Goal: Task Accomplishment & Management: Use online tool/utility

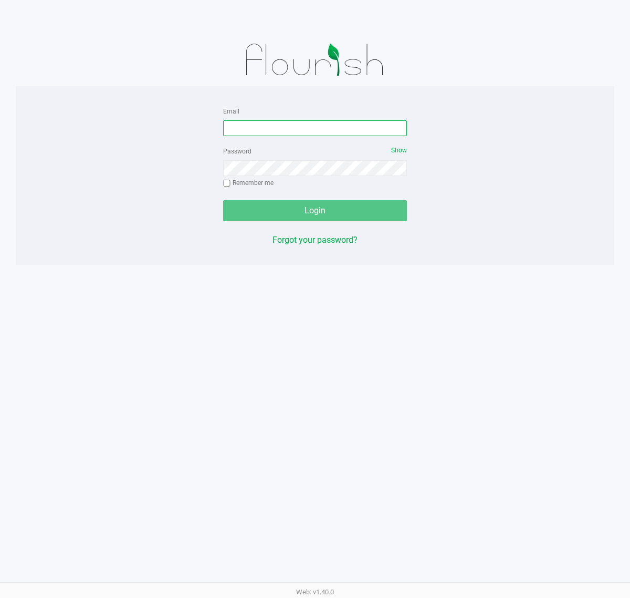
click at [314, 127] on input "Email" at bounding box center [315, 128] width 184 height 16
type input "[EMAIL_ADDRESS][DOMAIN_NAME]"
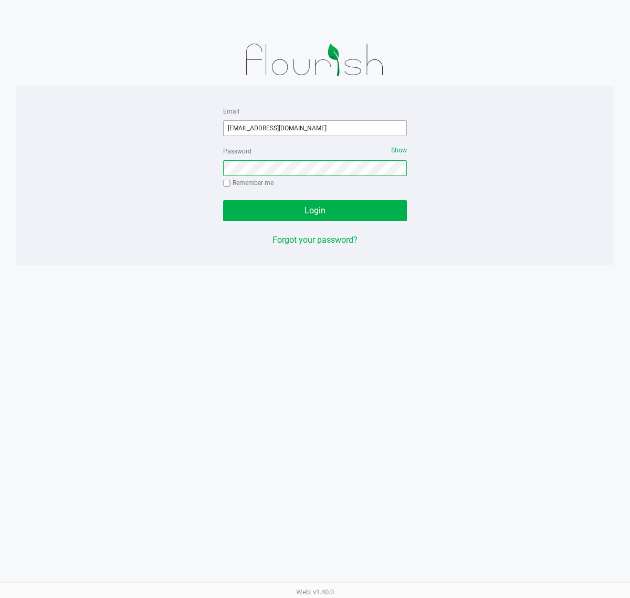
click at [223, 200] on button "Login" at bounding box center [315, 210] width 184 height 21
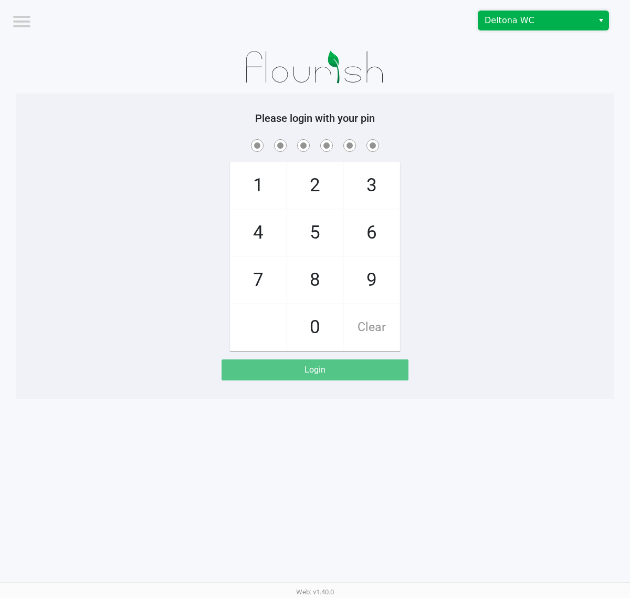
click at [550, 29] on span "Deltona WC" at bounding box center [535, 20] width 115 height 19
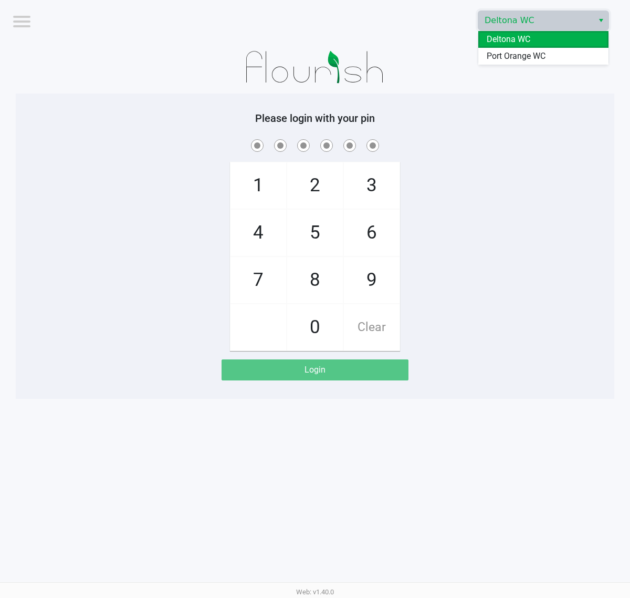
click at [536, 54] on span "Port Orange WC" at bounding box center [516, 56] width 59 height 13
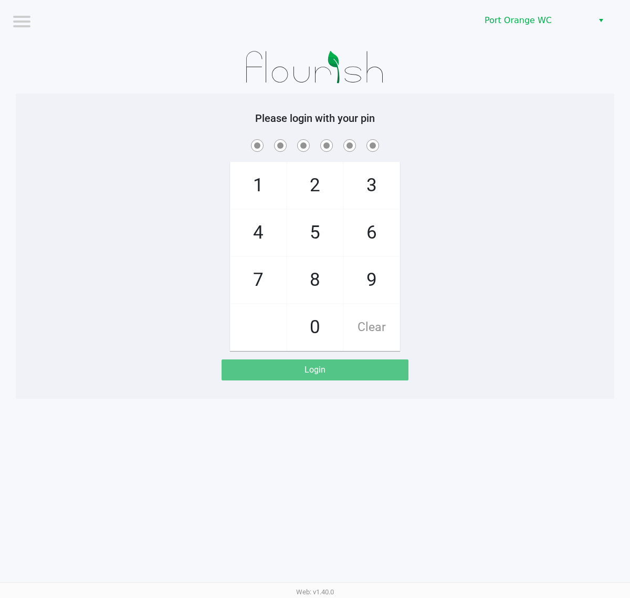
click at [493, 69] on div at bounding box center [315, 67] width 599 height 53
checkbox input "true"
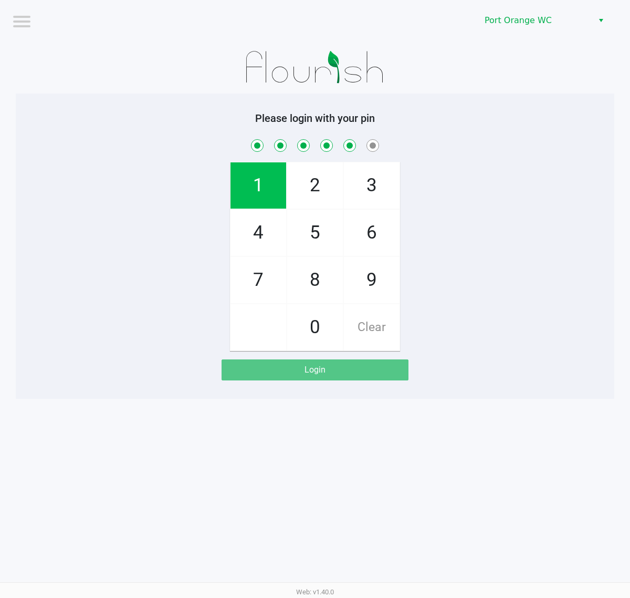
checkbox input "true"
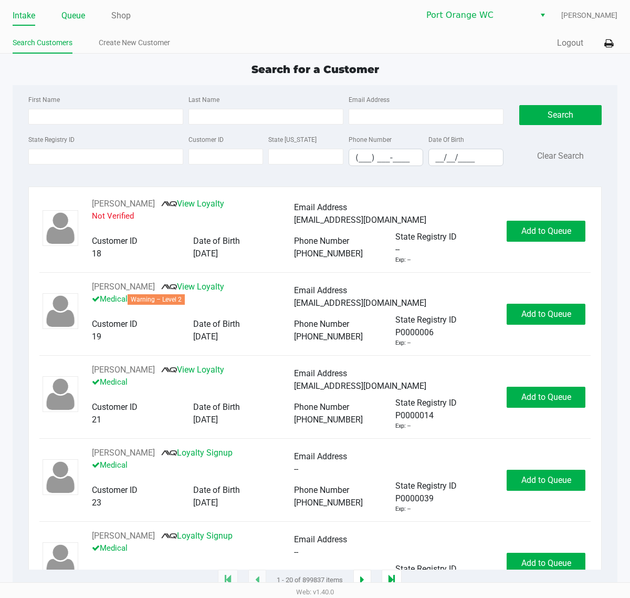
click at [74, 14] on link "Queue" at bounding box center [73, 15] width 24 height 15
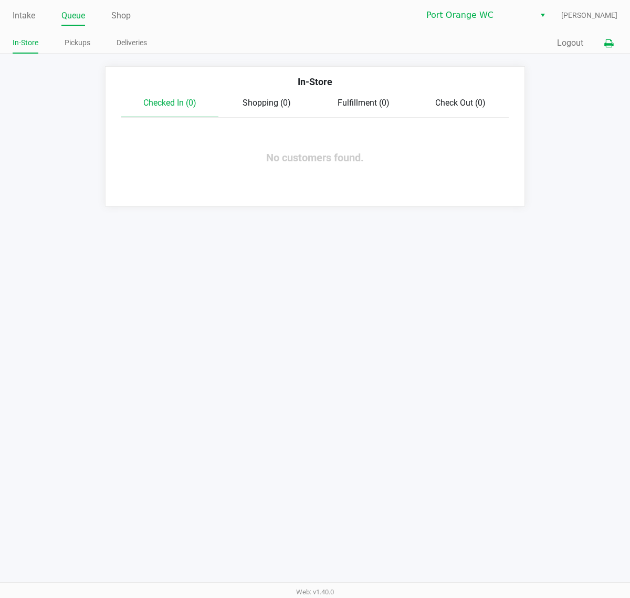
click at [617, 43] on button at bounding box center [608, 43] width 17 height 19
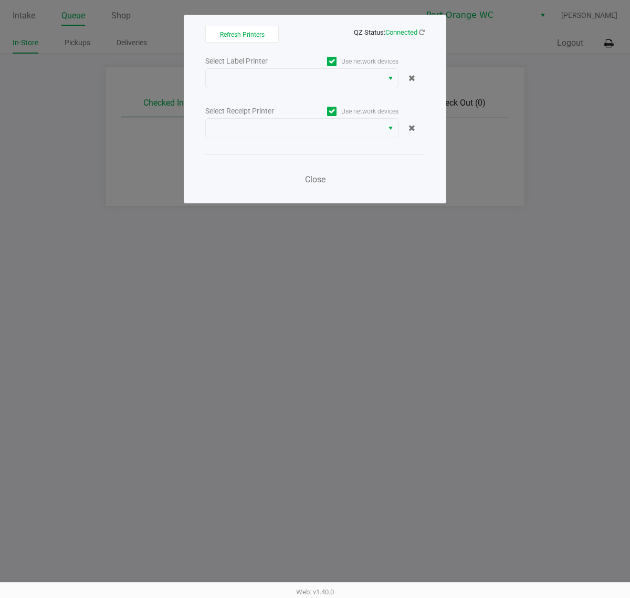
click at [358, 64] on label "Use network devices" at bounding box center [350, 61] width 97 height 9
click at [0, 0] on input "Use network devices" at bounding box center [0, 0] width 0 height 0
click at [329, 80] on span at bounding box center [294, 78] width 164 height 13
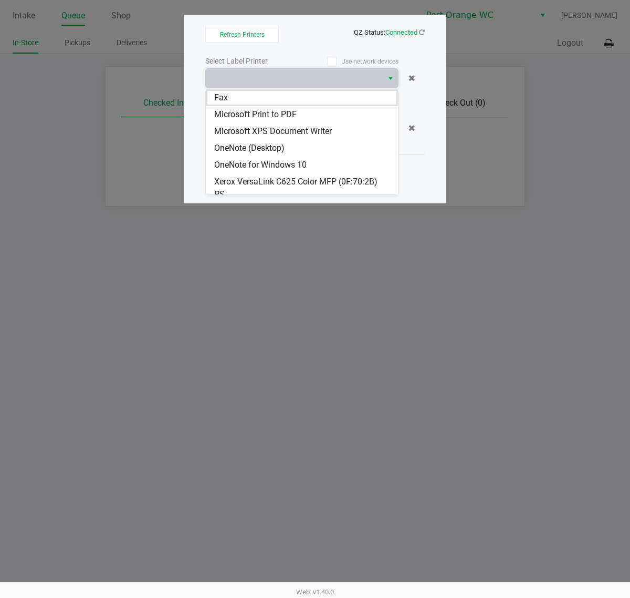
click at [327, 58] on span at bounding box center [331, 61] width 9 height 9
click at [0, 0] on input "Use network devices" at bounding box center [0, 0] width 0 height 0
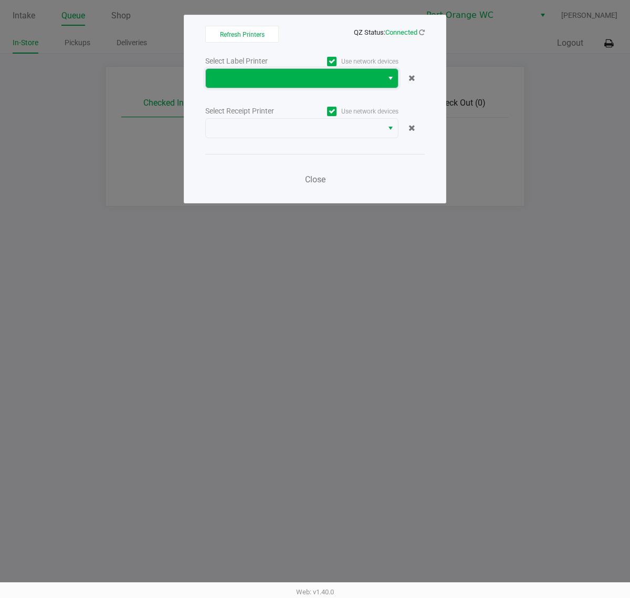
click at [287, 80] on span at bounding box center [294, 78] width 164 height 13
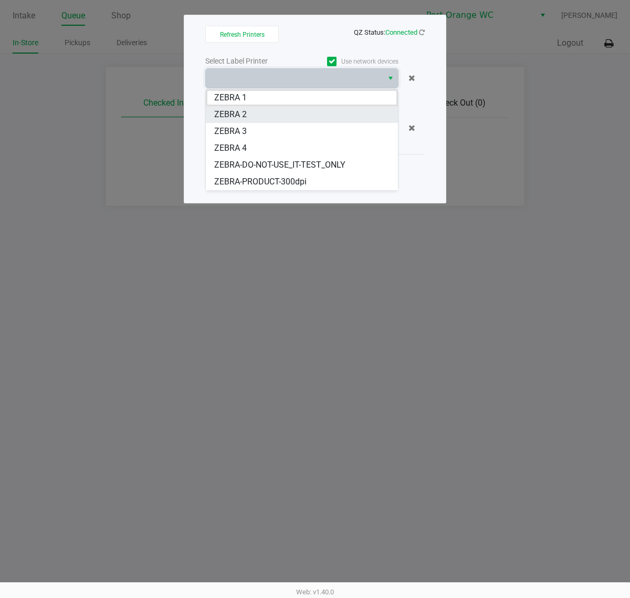
click at [251, 112] on 2 "ZEBRA 2" at bounding box center [302, 114] width 192 height 17
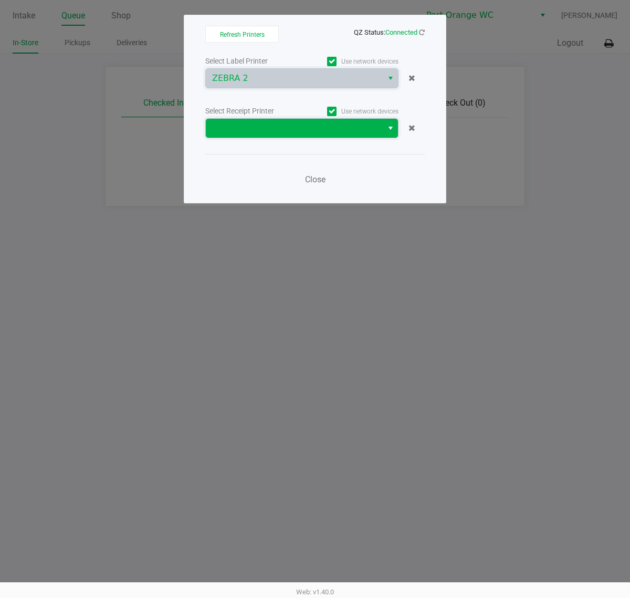
click at [251, 123] on span at bounding box center [294, 128] width 164 height 13
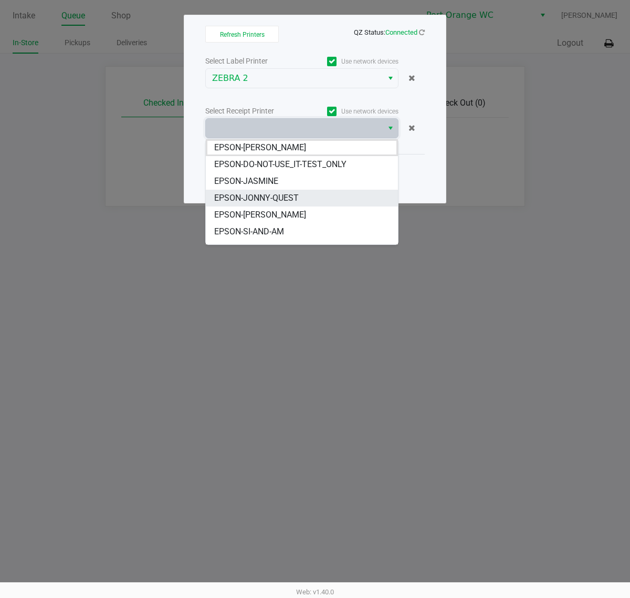
click at [263, 204] on span "EPSON-JONNY-QUEST" at bounding box center [256, 198] width 85 height 13
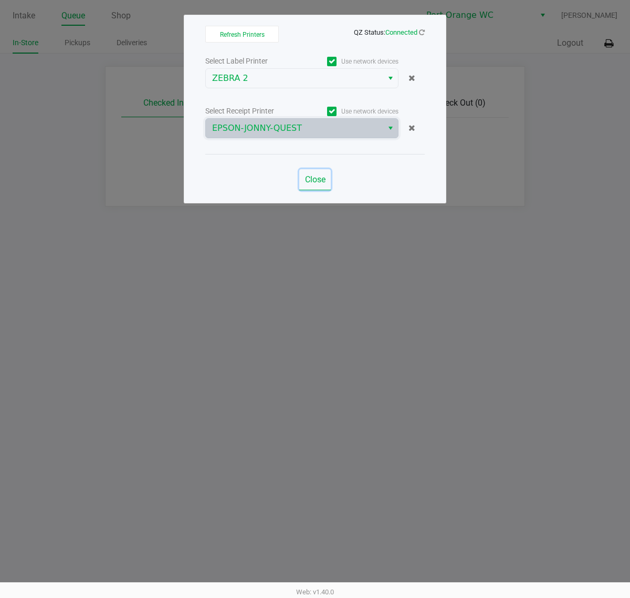
click at [321, 184] on span "Close" at bounding box center [315, 179] width 20 height 10
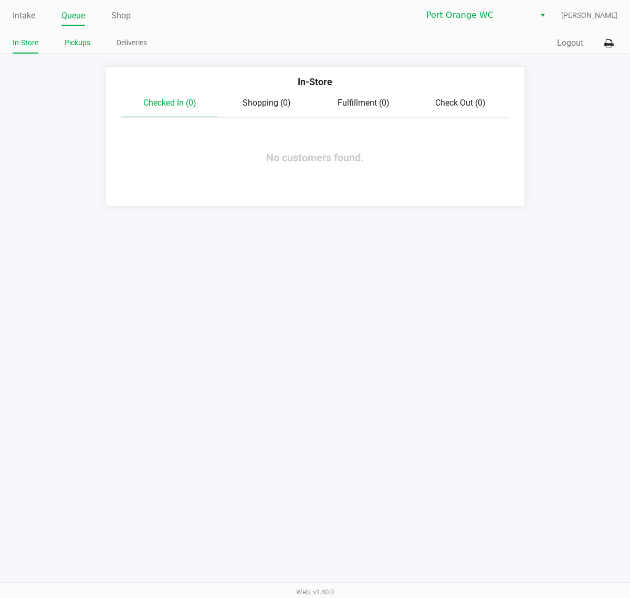
click at [74, 43] on link "Pickups" at bounding box center [78, 42] width 26 height 13
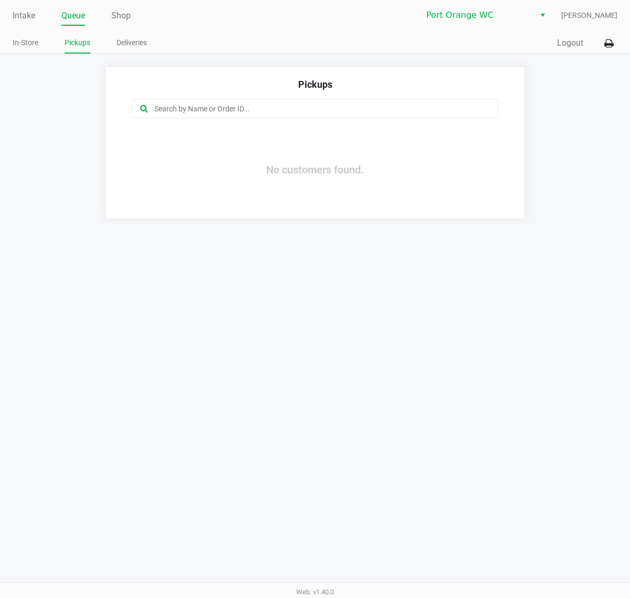
click at [69, 9] on link "Queue" at bounding box center [73, 15] width 24 height 15
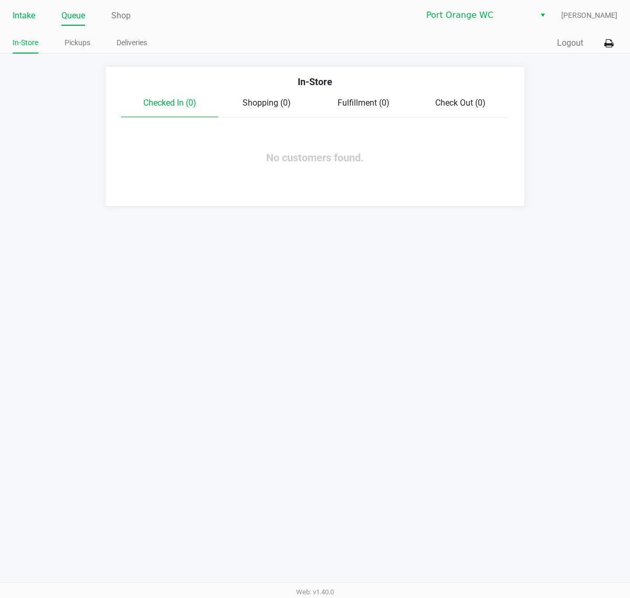
click at [19, 20] on link "Intake" at bounding box center [24, 15] width 23 height 15
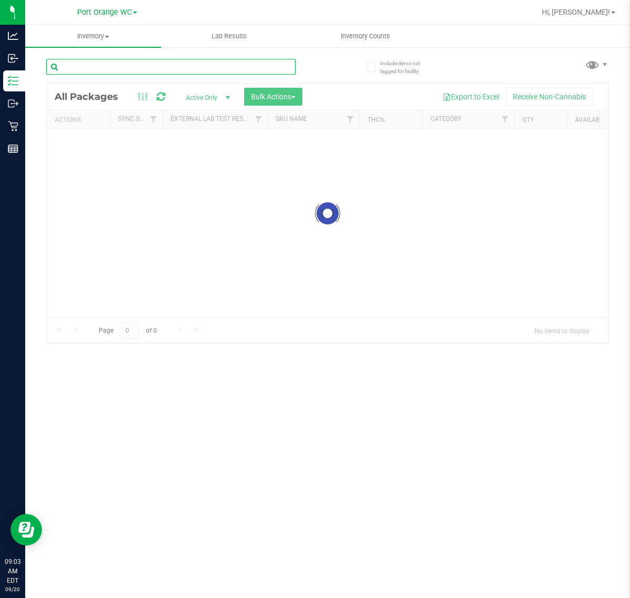
click at [216, 62] on input "text" at bounding box center [170, 67] width 249 height 16
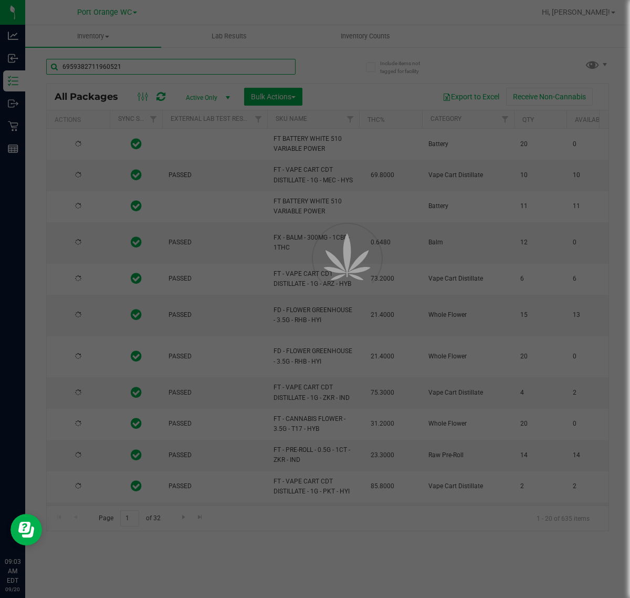
type input "6959382711960521"
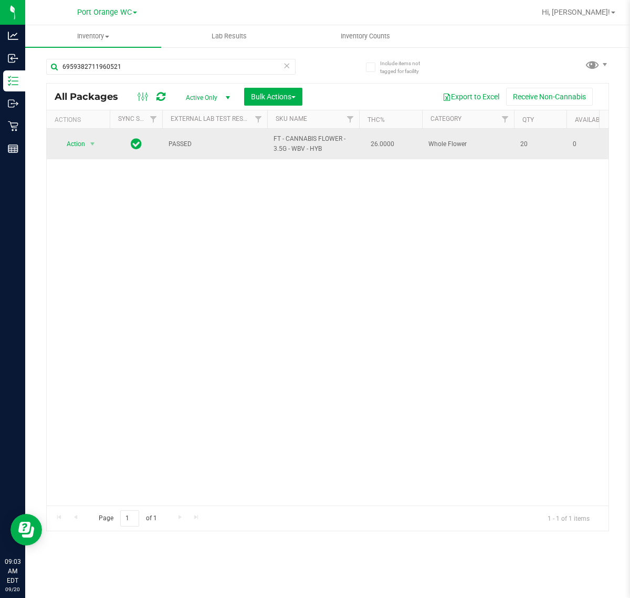
click at [79, 151] on span "Action" at bounding box center [71, 144] width 28 height 15
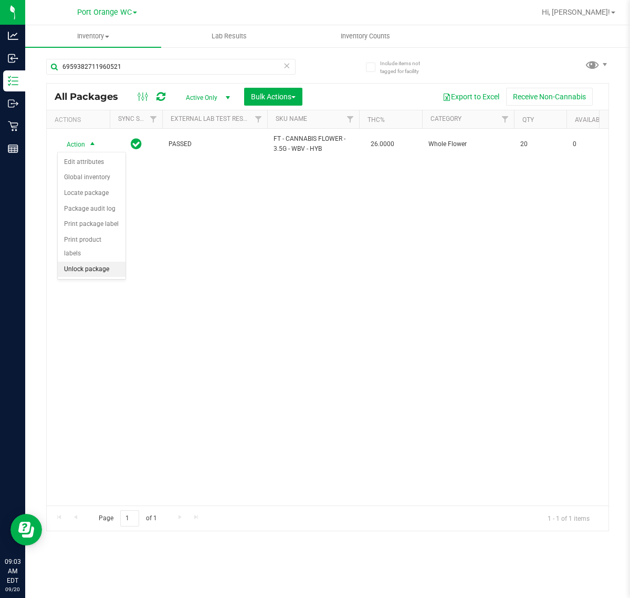
click at [85, 262] on li "Unlock package" at bounding box center [92, 270] width 68 height 16
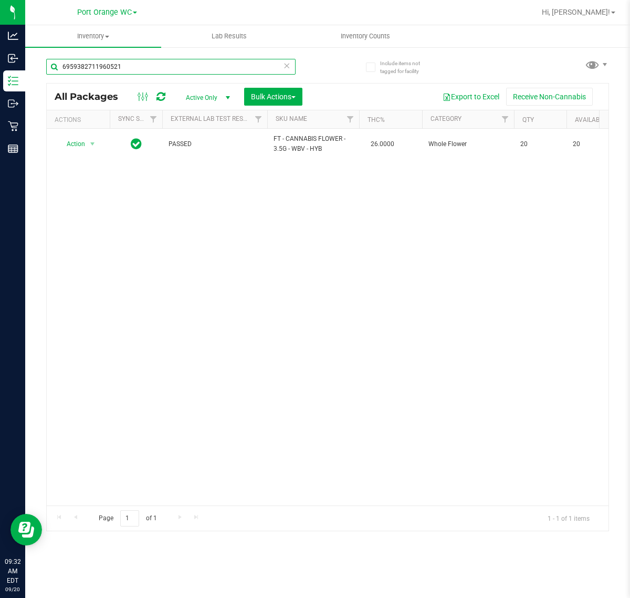
click at [138, 71] on input "6959382711960521" at bounding box center [170, 67] width 249 height 16
click at [136, 70] on input "6959382711960521" at bounding box center [170, 67] width 249 height 16
click at [192, 69] on input "rnc" at bounding box center [170, 67] width 249 height 16
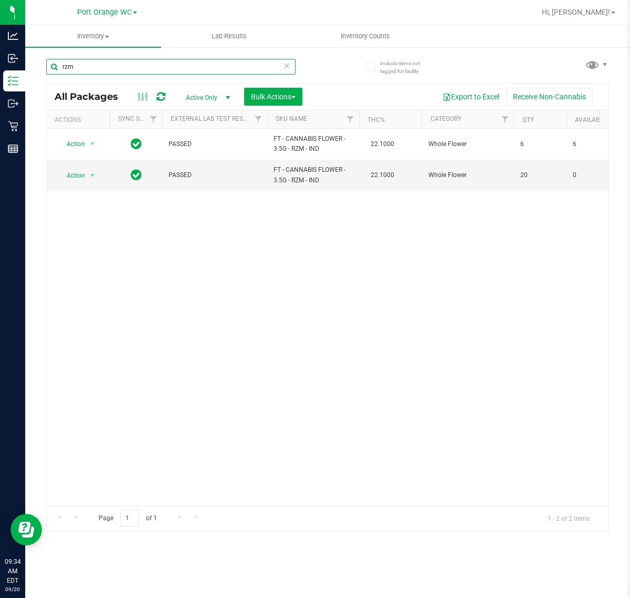
click at [167, 69] on input "rzm" at bounding box center [170, 67] width 249 height 16
type input "f"
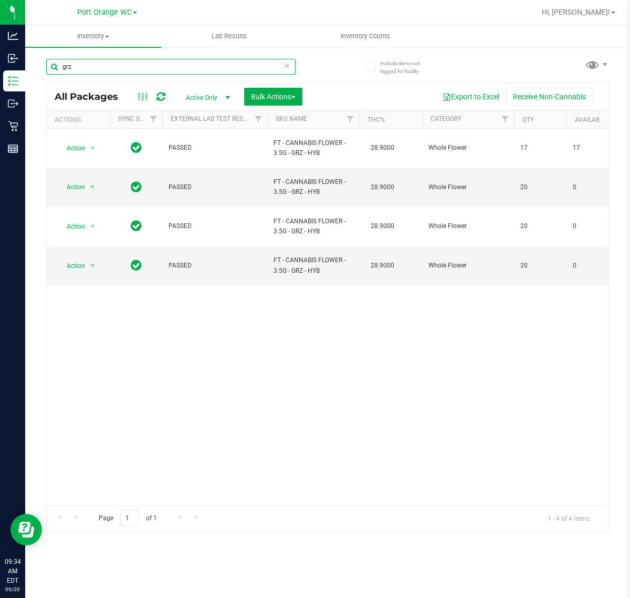
click at [192, 69] on input "grz" at bounding box center [170, 67] width 249 height 16
type input "5048352908821056"
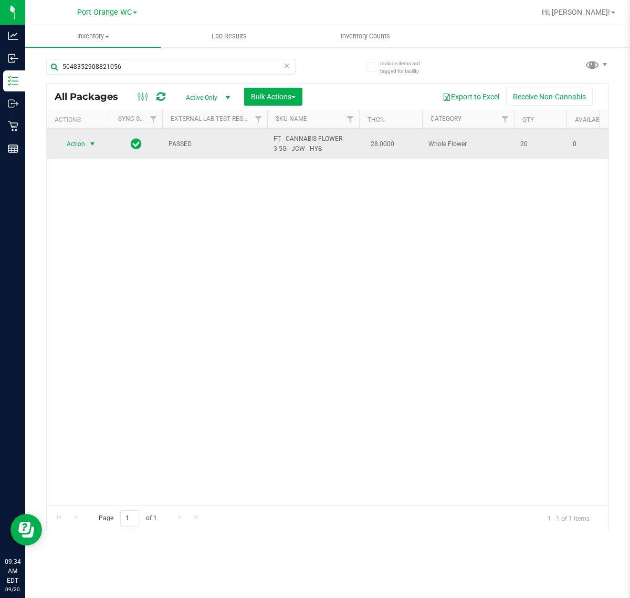
click at [72, 151] on span "Action" at bounding box center [71, 144] width 28 height 15
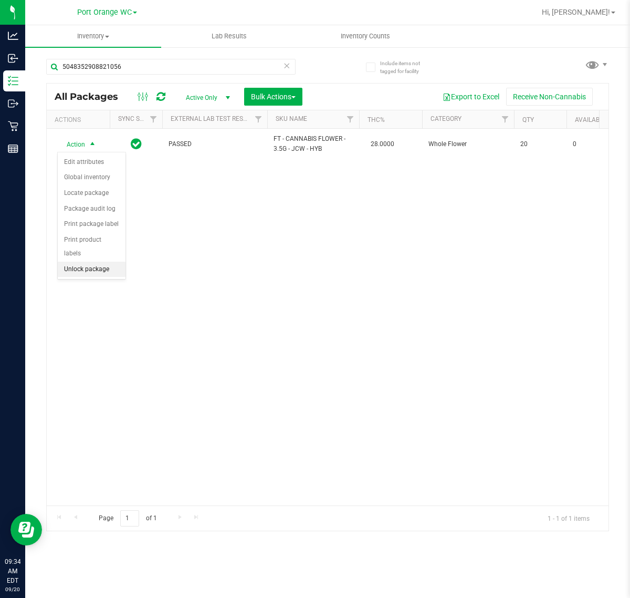
click at [78, 262] on li "Unlock package" at bounding box center [92, 270] width 68 height 16
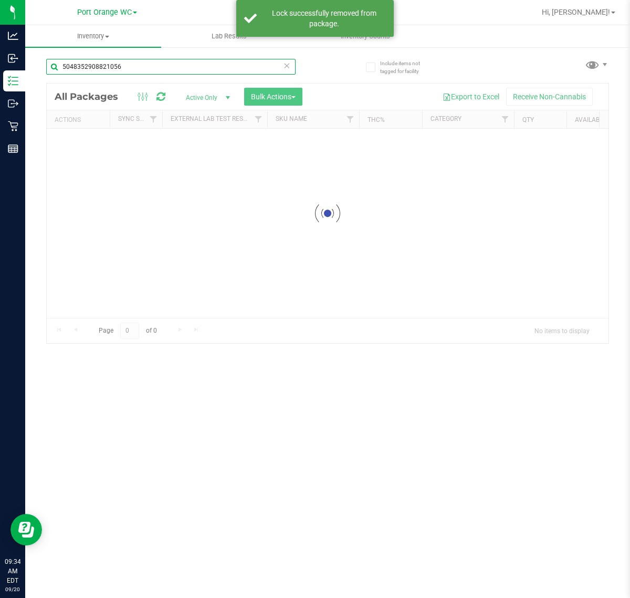
click at [161, 69] on input "5048352908821056" at bounding box center [170, 67] width 249 height 16
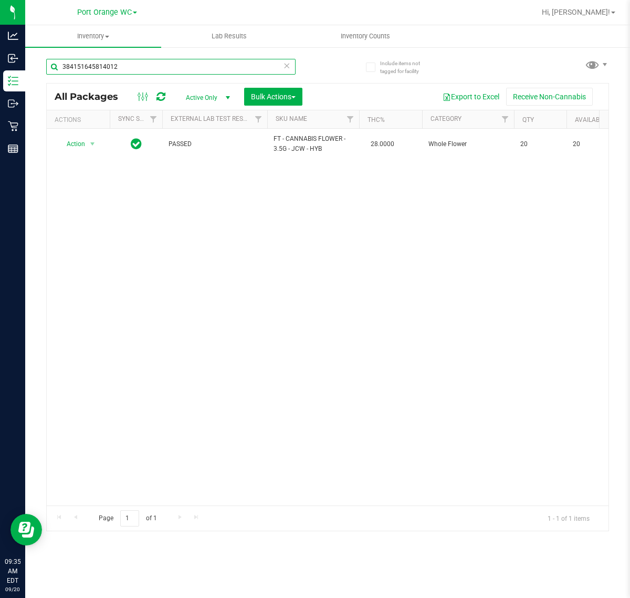
type input "3841516458140120"
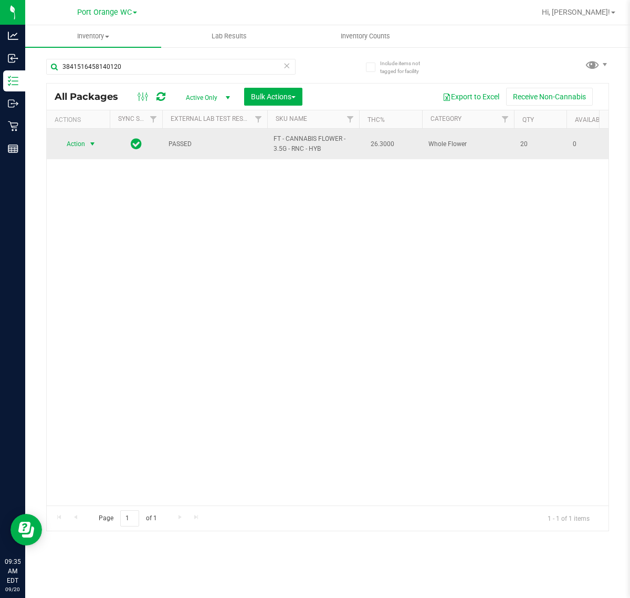
click at [88, 148] on span "select" at bounding box center [92, 144] width 8 height 8
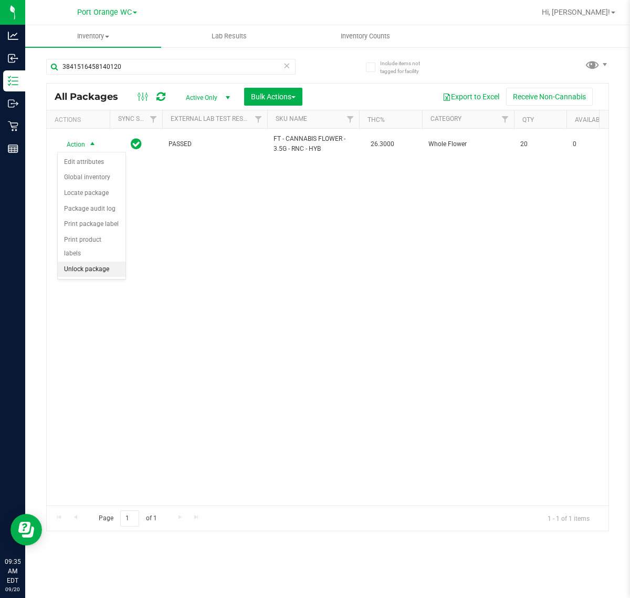
click at [103, 262] on li "Unlock package" at bounding box center [92, 270] width 68 height 16
